Goal: Task Accomplishment & Management: Manage account settings

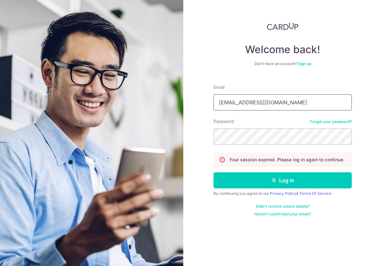
click at [267, 102] on input "chen_yi_123@hotmail.com" at bounding box center [283, 102] width 138 height 16
click at [266, 102] on input "chen_yi_123@hotmail.com" at bounding box center [283, 102] width 138 height 16
type input "[EMAIL_ADDRESS][DOMAIN_NAME]"
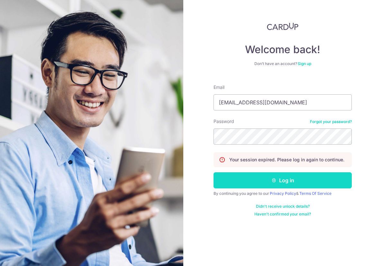
click at [232, 181] on button "Log in" at bounding box center [283, 180] width 138 height 16
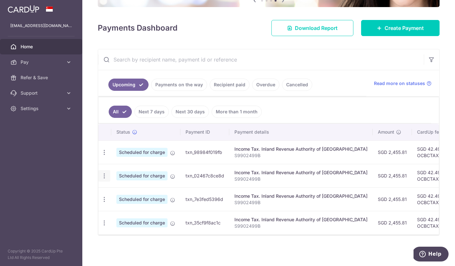
click at [102, 174] on icon "button" at bounding box center [104, 175] width 7 height 7
click at [124, 192] on span "Update payment" at bounding box center [139, 193] width 44 height 8
radio input "true"
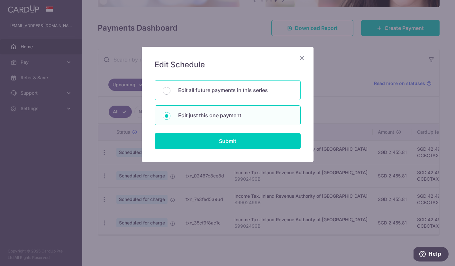
click at [191, 91] on p "Edit all future payments in this series" at bounding box center [235, 90] width 115 height 8
click at [171, 91] on input "Edit all future payments in this series" at bounding box center [167, 91] width 8 height 8
radio input "true"
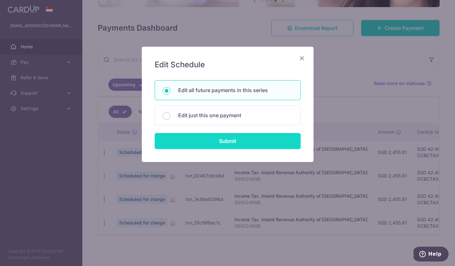
click at [202, 135] on input "Submit" at bounding box center [228, 141] width 146 height 16
radio input "true"
type input "2,455.81"
type input "S9902499B"
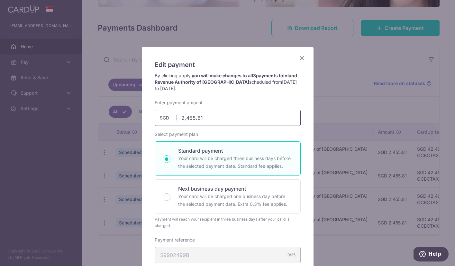
drag, startPoint x: 180, startPoint y: 117, endPoint x: 273, endPoint y: 117, distance: 92.7
click at [273, 117] on input "2,455.81" at bounding box center [228, 118] width 146 height 16
paste input "$3,326.17"
type input "3,326.17"
click at [259, 103] on div "Enter payment amount 3,326.17 3326.17 SGD To change the payment amount, please …" at bounding box center [228, 112] width 146 height 26
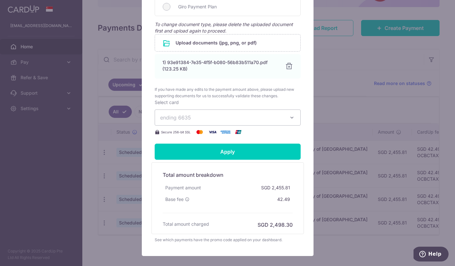
scroll to position [334, 0]
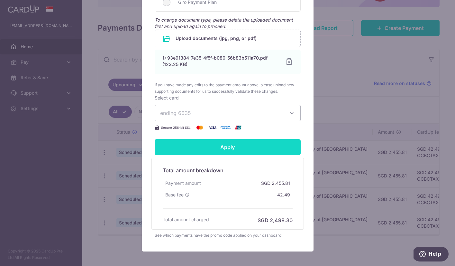
click at [220, 148] on input "Apply" at bounding box center [228, 147] width 146 height 16
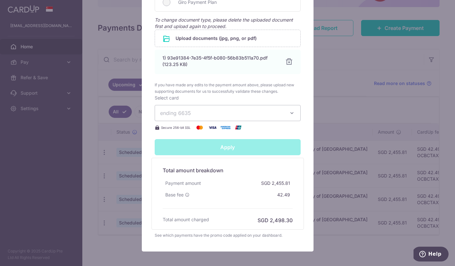
type input "Successfully Applied"
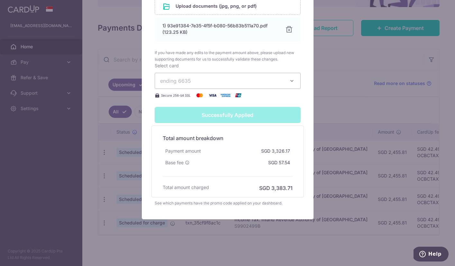
scroll to position [0, 0]
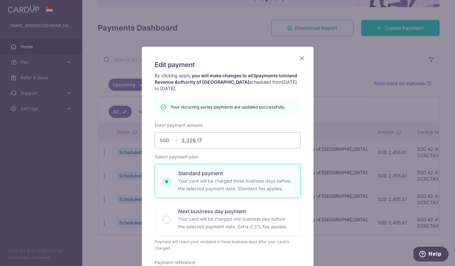
click at [303, 54] on icon "Close" at bounding box center [302, 58] width 8 height 8
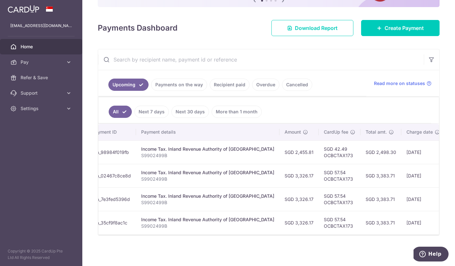
scroll to position [0, 94]
